Goal: Information Seeking & Learning: Learn about a topic

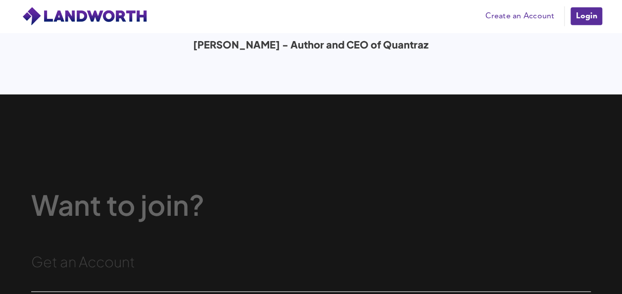
scroll to position [3354, 0]
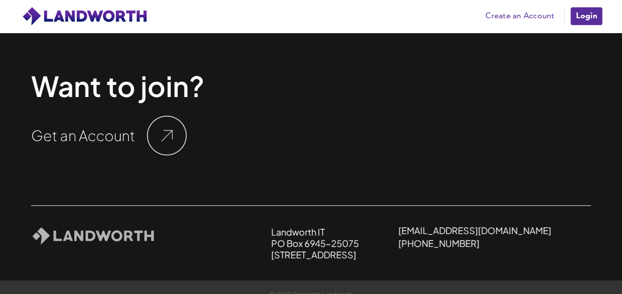
click at [171, 116] on img at bounding box center [167, 136] width 40 height 40
click at [519, 12] on link "Create an Account" at bounding box center [520, 16] width 79 height 15
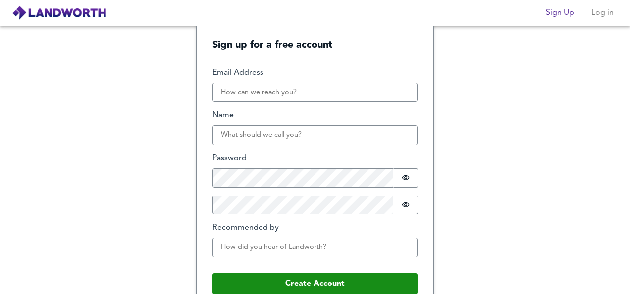
scroll to position [42, 0]
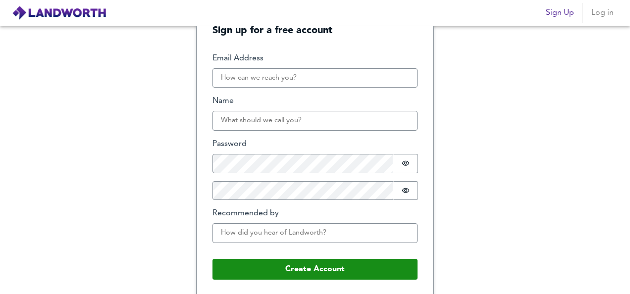
click at [76, 15] on img at bounding box center [59, 12] width 95 height 15
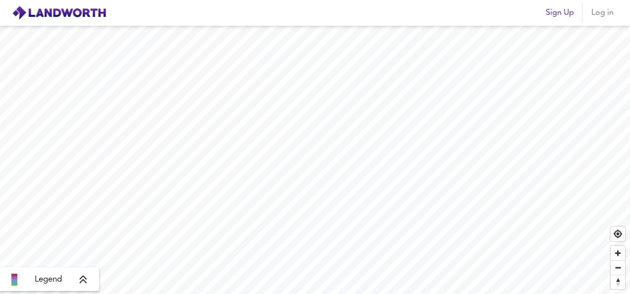
click at [89, 280] on div "Legend" at bounding box center [49, 280] width 93 height 12
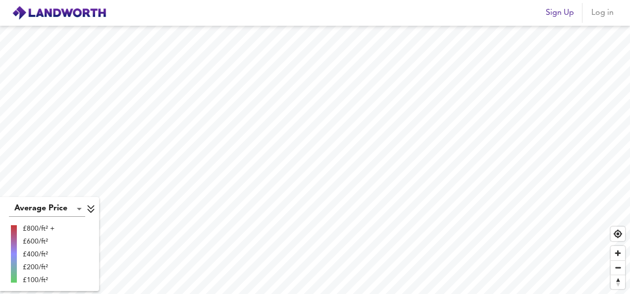
click at [12, 278] on li at bounding box center [14, 278] width 6 height 0
click at [14, 274] on li at bounding box center [14, 274] width 6 height 0
click at [93, 205] on icon at bounding box center [91, 209] width 9 height 10
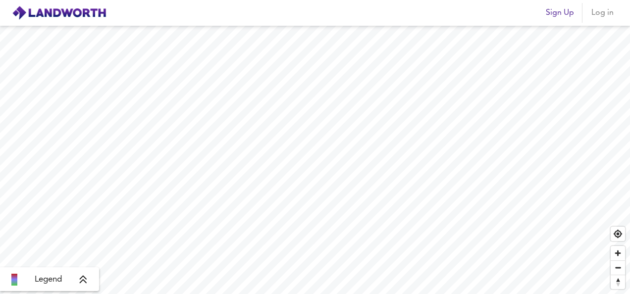
click at [262, 294] on html "Sign Up Log in Legend X Map Settings Basemap OpenStreetMap osm Heatmap Average …" at bounding box center [315, 147] width 630 height 294
click at [293, 294] on html "Sign Up Log in Legend X Map Settings Basemap OpenStreetMap osm Heatmap Average …" at bounding box center [315, 147] width 630 height 294
click at [233, 294] on html "Sign Up Log in Legend X Map Settings Basemap OpenStreetMap osm Heatmap Average …" at bounding box center [315, 147] width 630 height 294
click at [329, 294] on html "Sign Up Log in Legend X Map Settings Basemap OpenStreetMap osm Heatmap Average …" at bounding box center [315, 147] width 630 height 294
click at [426, 294] on html "Sign Up Log in Legend X Map Settings Basemap OpenStreetMap osm Heatmap Average …" at bounding box center [315, 147] width 630 height 294
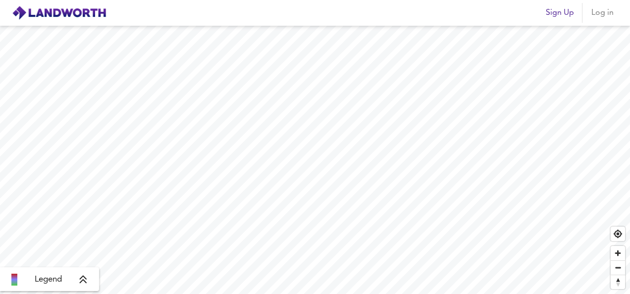
click at [383, 294] on html "Sign Up Log in Legend X Map Settings Basemap OpenStreetMap osm Heatmap Average …" at bounding box center [315, 147] width 630 height 294
click at [82, 280] on icon at bounding box center [83, 280] width 9 height 10
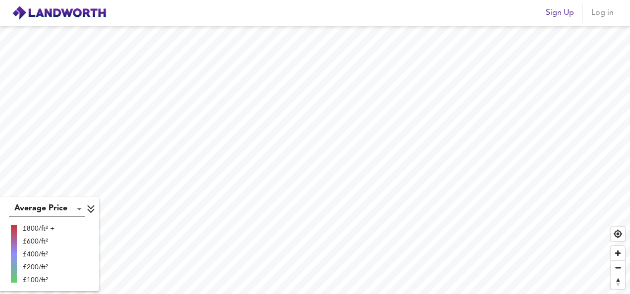
click at [29, 280] on div "£100/ft²" at bounding box center [39, 280] width 32 height 10
click at [33, 265] on div "£200/ft²" at bounding box center [39, 267] width 32 height 10
click at [35, 255] on div "£400/ft²" at bounding box center [39, 254] width 32 height 10
click at [49, 249] on div "£800/ft² + £600/ft² £400/ft² £200/ft² £100/ft²" at bounding box center [39, 256] width 32 height 64
click at [92, 210] on icon at bounding box center [91, 209] width 9 height 10
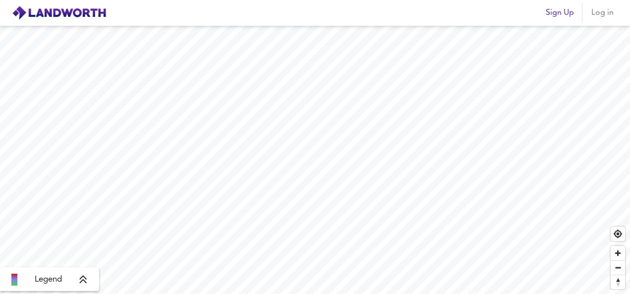
click at [87, 279] on icon at bounding box center [83, 280] width 9 height 10
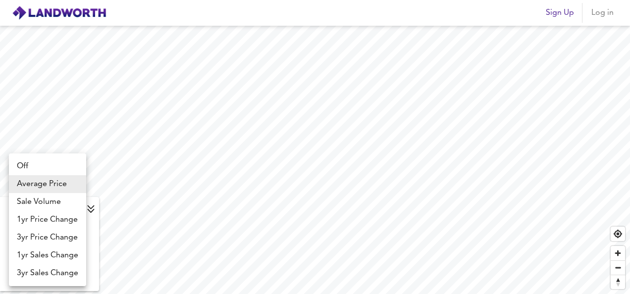
click at [80, 207] on body "Sign Up Log in Average Price landworth £800/ft² + £600/ft² £400/ft² £200/ft² £1…" at bounding box center [315, 147] width 630 height 294
click at [38, 220] on li "1yr Price Change" at bounding box center [47, 220] width 77 height 18
type input "lwc1y"
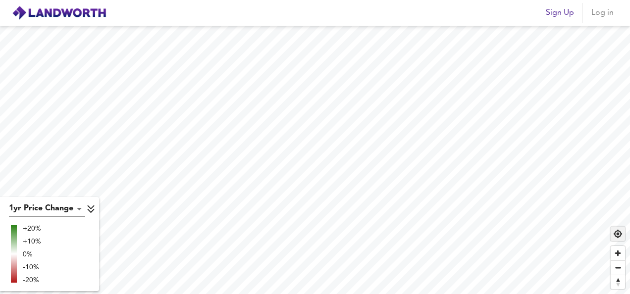
click at [616, 235] on span "Find my location" at bounding box center [617, 234] width 14 height 14
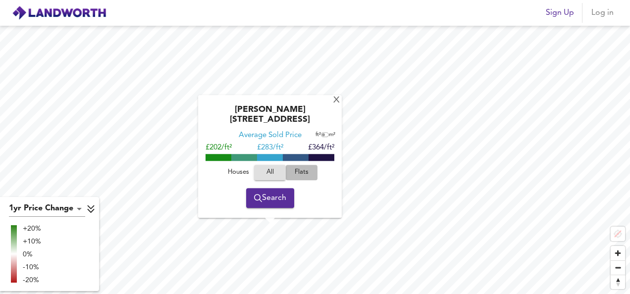
click at [301, 169] on span "Flats" at bounding box center [301, 172] width 27 height 11
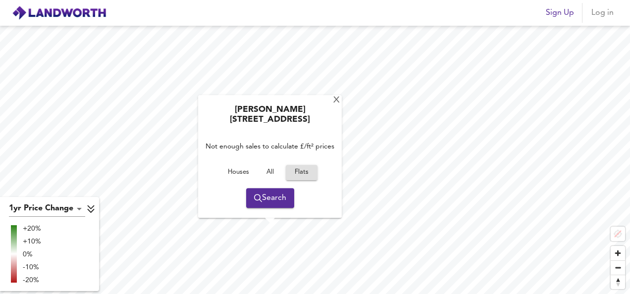
click at [266, 172] on span "All" at bounding box center [269, 172] width 27 height 11
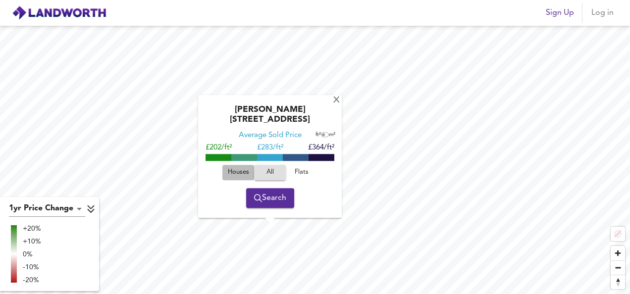
click at [238, 172] on span "Houses" at bounding box center [238, 172] width 27 height 11
click at [270, 174] on span "All" at bounding box center [269, 172] width 27 height 11
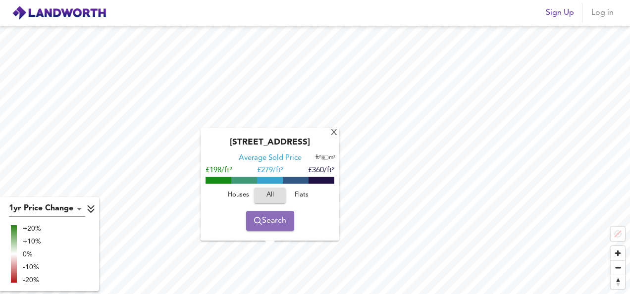
click at [279, 226] on span "Search" at bounding box center [270, 221] width 32 height 14
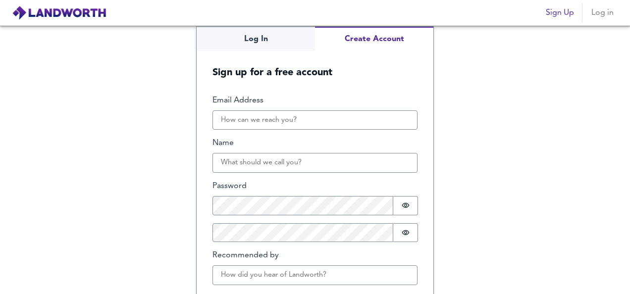
click at [46, 12] on img at bounding box center [59, 12] width 95 height 15
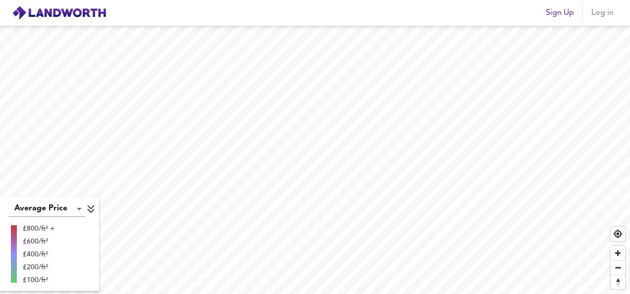
click at [28, 228] on div "£800/ft² +" at bounding box center [39, 229] width 32 height 10
click at [29, 238] on div "£600/ft²" at bounding box center [39, 242] width 32 height 10
click at [31, 257] on div "£400/ft²" at bounding box center [39, 254] width 32 height 10
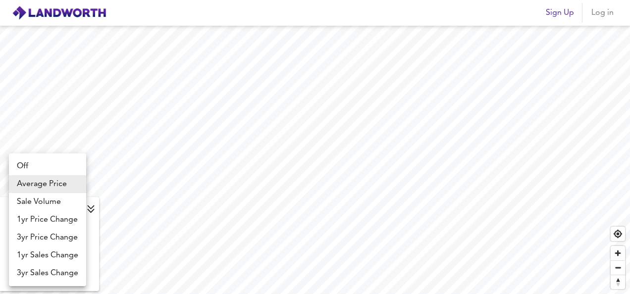
click at [61, 204] on body "Sign Up Log in Average Price landworth £800/ft² + £600/ft² £400/ft² £200/ft² £1…" at bounding box center [315, 147] width 630 height 294
click at [56, 200] on li "Sale Volume" at bounding box center [47, 202] width 77 height 18
type input "weight"
click at [55, 207] on body "Sign Up Log in Sale Volume weight 200 + 150 100 50 0 X Map Settings Basemap Ope…" at bounding box center [315, 147] width 630 height 294
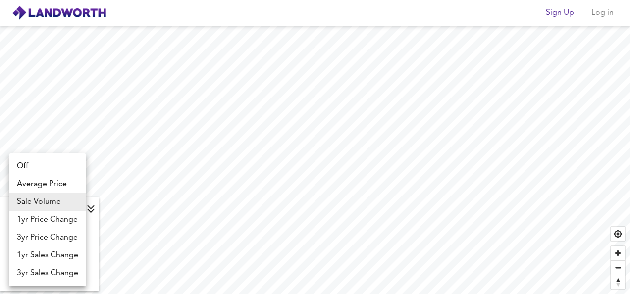
click at [52, 272] on li "3yr Sales Change" at bounding box center [47, 273] width 77 height 18
type input "sc3y"
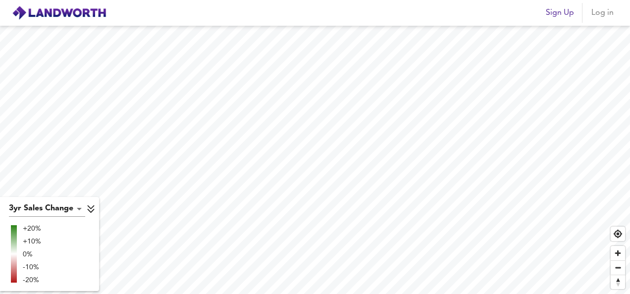
click at [310, 294] on html "Sign Up Log in 3yr Sales Change sc3y +20% +10% 0% -10% -20% X Map Settings Base…" at bounding box center [315, 147] width 630 height 294
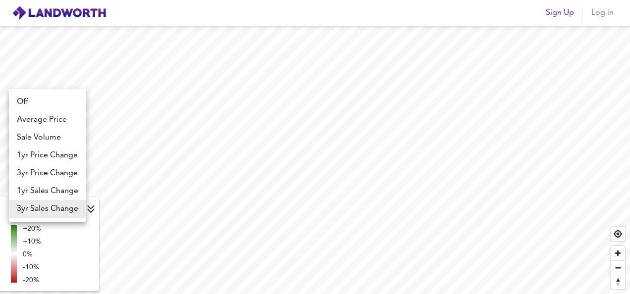
click at [52, 206] on body "Sign Up Log in 3yr Sales Change sc3y +20% +10% 0% -10% -20% X Map Settings Base…" at bounding box center [315, 147] width 630 height 294
click at [45, 188] on li "1yr Sales Change" at bounding box center [47, 191] width 77 height 18
type input "sc1y"
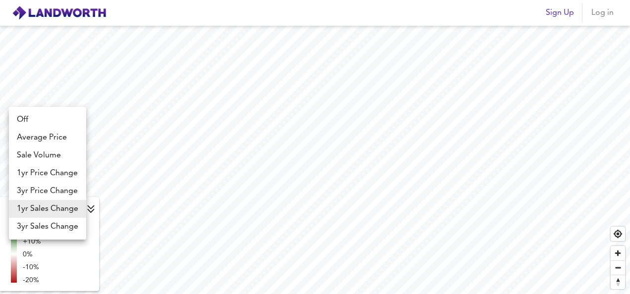
click at [44, 212] on body "Sign Up Log in 1yr Sales Change sc1y +20% +10% 0% -10% -20% X Map Settings Base…" at bounding box center [315, 147] width 630 height 294
click at [46, 192] on li "3yr Price Change" at bounding box center [47, 191] width 77 height 18
type input "lwc3y"
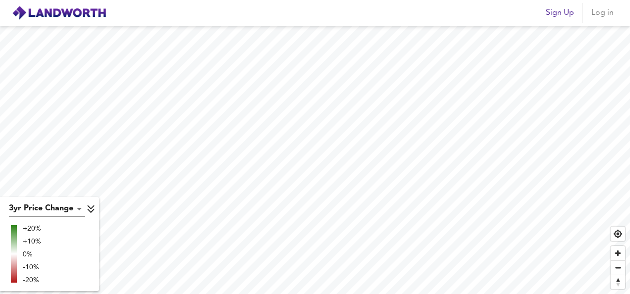
click at [322, 294] on html "Sign Up Log in 3yr Price Change lwc3y +20% +10% 0% -10% -20% X Map Settings Bas…" at bounding box center [315, 147] width 630 height 294
click at [260, 294] on html "Sign Up Log in 3yr Price Change lwc3y +20% +10% 0% -10% -20% X Map Settings Bas…" at bounding box center [315, 147] width 630 height 294
click at [629, 177] on html "Sign Up Log in 3yr Price Change lwc3y +20% +10% 0% -10% -20% X Map Settings Bas…" at bounding box center [315, 147] width 630 height 294
click at [55, 208] on body "Sign Up Log in 3yr Price Change lwc3y +20% +10% 0% -10% -20% X Map Settings Bas…" at bounding box center [315, 147] width 630 height 294
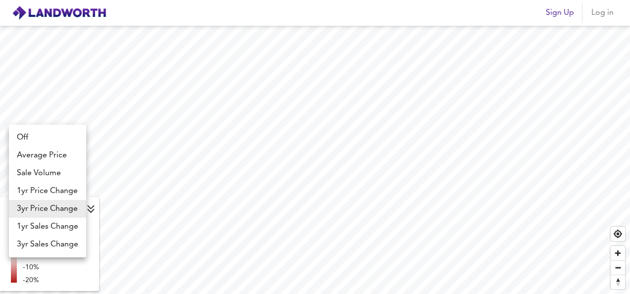
click at [41, 152] on li "Average Price" at bounding box center [47, 156] width 77 height 18
type input "landworth"
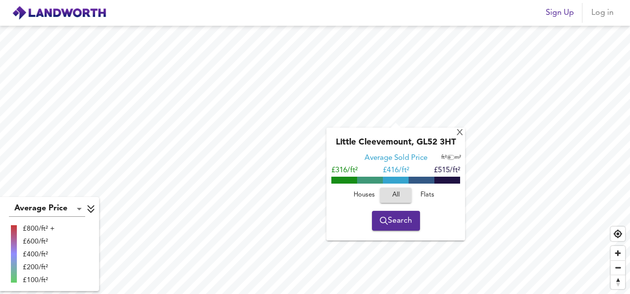
click at [397, 135] on div "X Little Cleevemount, GL52 3HT Average Sold Price ft² m² £316/ft² £ 416/ft² £51…" at bounding box center [315, 160] width 630 height 268
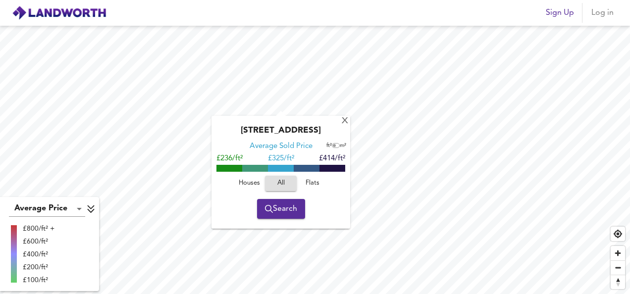
click at [241, 148] on div "X County Court Road, GL50 1ND Average Sold Price ft² m² £236/ft² £ 325/ft² £414…" at bounding box center [315, 160] width 630 height 268
click at [618, 269] on span "Zoom out" at bounding box center [617, 268] width 14 height 14
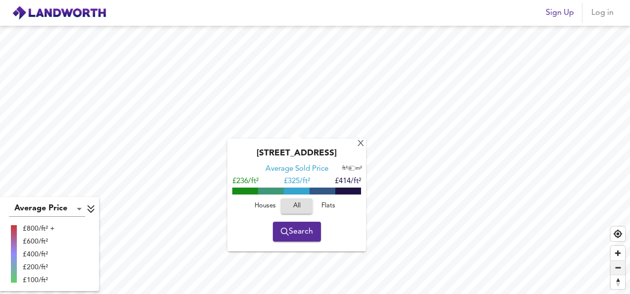
click at [618, 269] on span "Zoom out" at bounding box center [617, 268] width 14 height 14
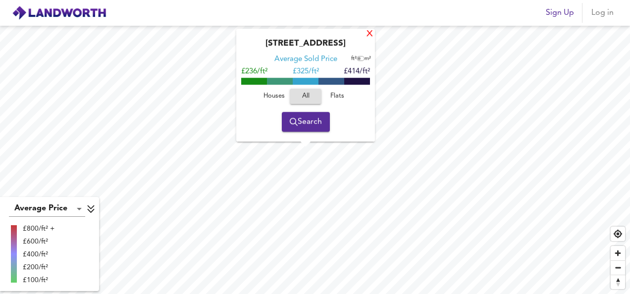
click at [369, 31] on div "X" at bounding box center [369, 34] width 8 height 9
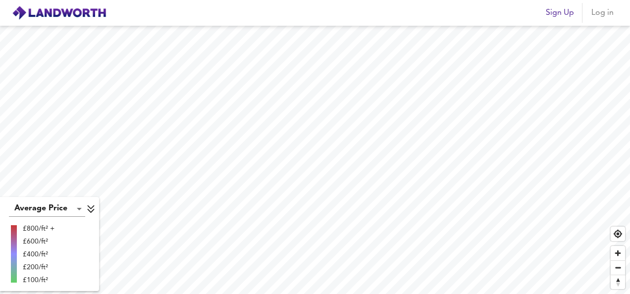
click at [236, 294] on html "Sign Up Log in Average Price landworth £800/ft² + £600/ft² £400/ft² £200/ft² £1…" at bounding box center [315, 147] width 630 height 294
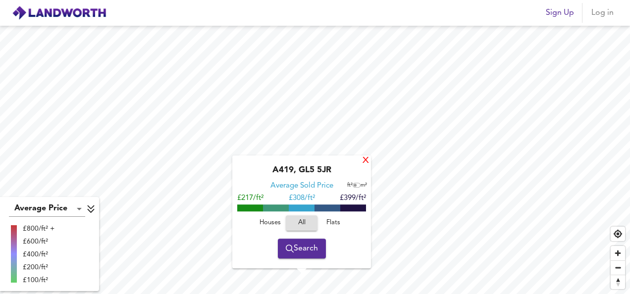
click at [364, 158] on div "X" at bounding box center [365, 160] width 8 height 9
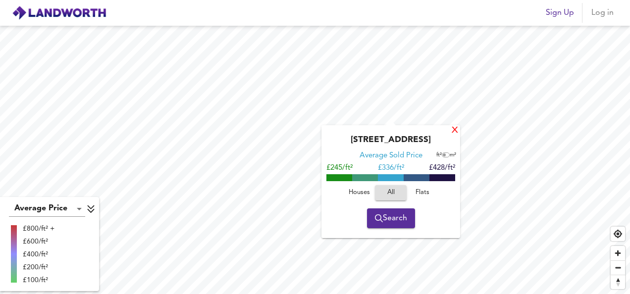
click at [458, 129] on div "X" at bounding box center [454, 130] width 8 height 9
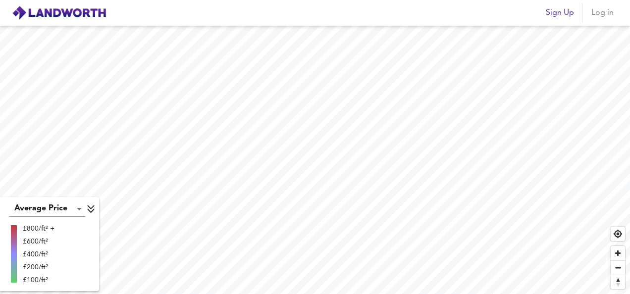
click at [223, 19] on div "Sign Up Log in Average Price landworth £800/ft² + £600/ft² £400/ft² £200/ft² £1…" at bounding box center [315, 147] width 630 height 294
click at [618, 238] on span "Find my location" at bounding box center [617, 234] width 14 height 14
click at [616, 229] on span "Find my location" at bounding box center [617, 234] width 14 height 14
click at [364, 294] on html "Sign Up Log in Average Price landworth £800/ft² + £600/ft² £400/ft² £200/ft² £1…" at bounding box center [315, 147] width 630 height 294
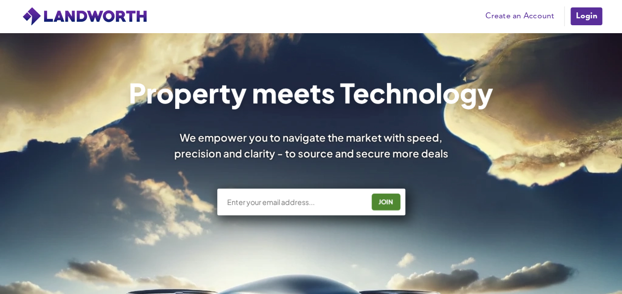
click at [104, 16] on img at bounding box center [85, 16] width 126 height 20
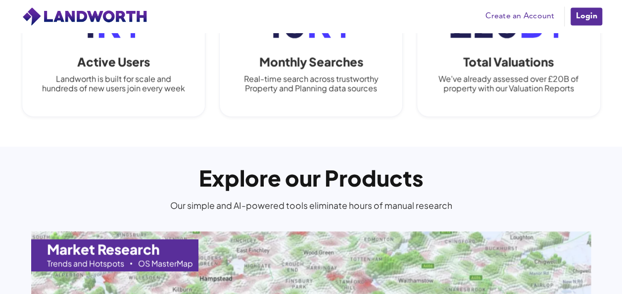
scroll to position [941, 0]
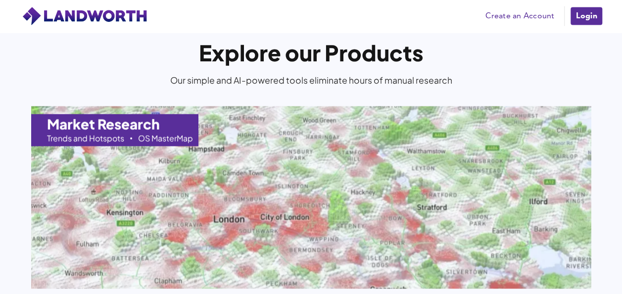
click at [231, 150] on img at bounding box center [311, 197] width 616 height 200
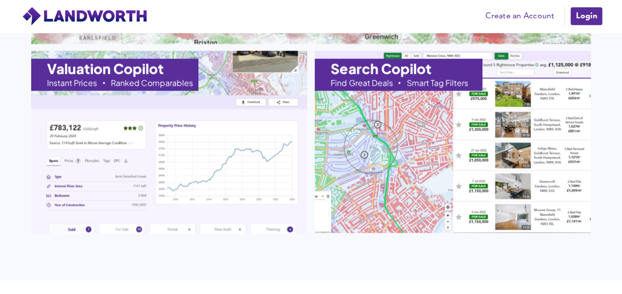
scroll to position [1188, 0]
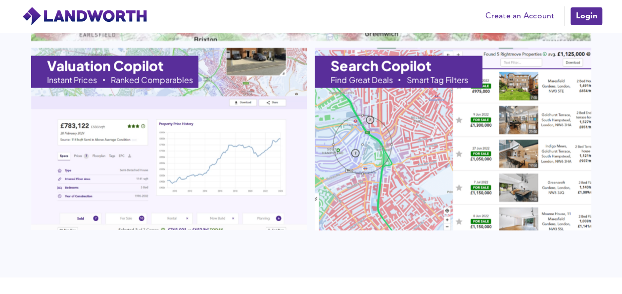
click at [385, 140] on img at bounding box center [452, 139] width 303 height 200
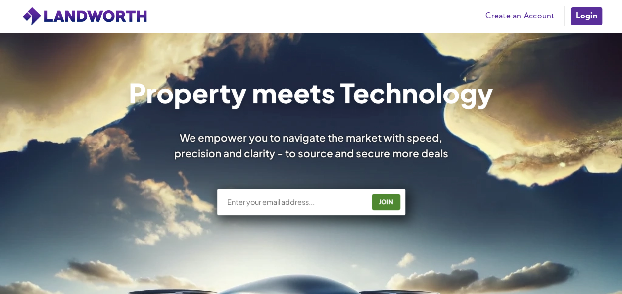
click at [508, 18] on link "Create an Account" at bounding box center [520, 16] width 79 height 15
